Goal: Task Accomplishment & Management: Manage account settings

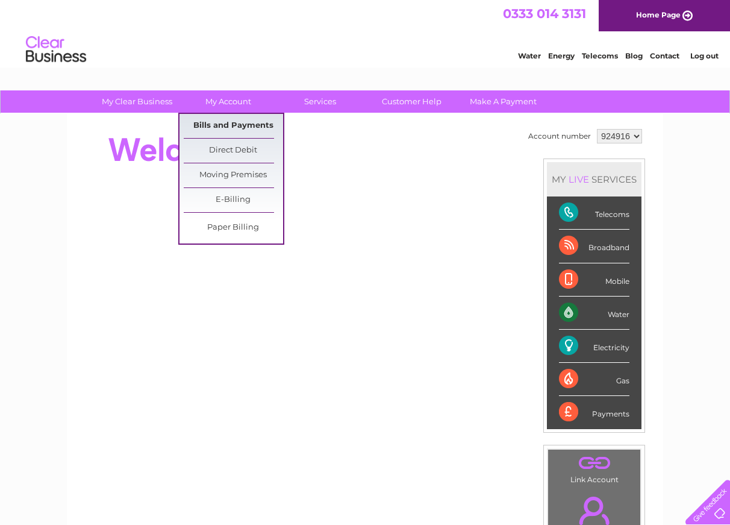
click at [246, 128] on link "Bills and Payments" at bounding box center [233, 126] width 99 height 24
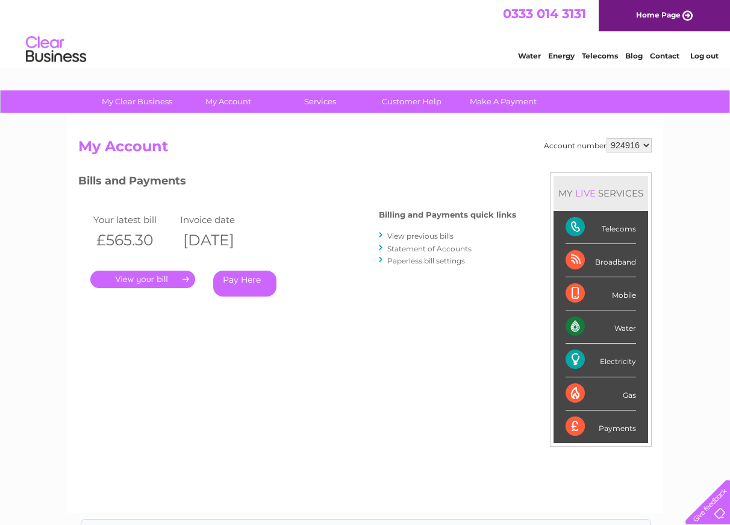
click at [411, 234] on link "View previous bills" at bounding box center [420, 235] width 66 height 9
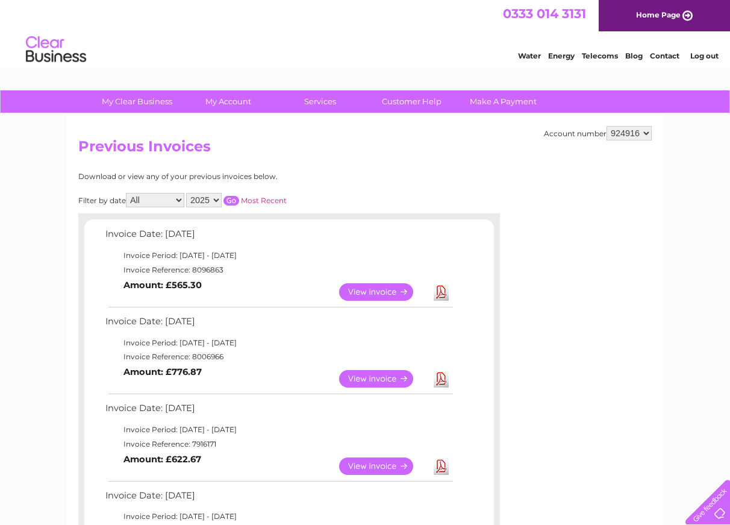
click at [443, 379] on link "Download" at bounding box center [441, 378] width 15 height 17
click at [375, 290] on link "View" at bounding box center [383, 291] width 89 height 17
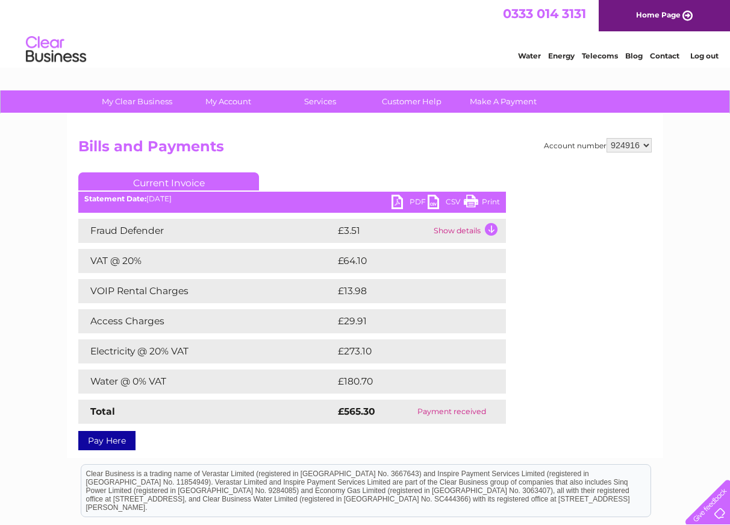
click at [477, 202] on link "Print" at bounding box center [482, 203] width 36 height 17
click at [401, 201] on link "PDF" at bounding box center [409, 203] width 36 height 17
